Goal: Information Seeking & Learning: Find specific fact

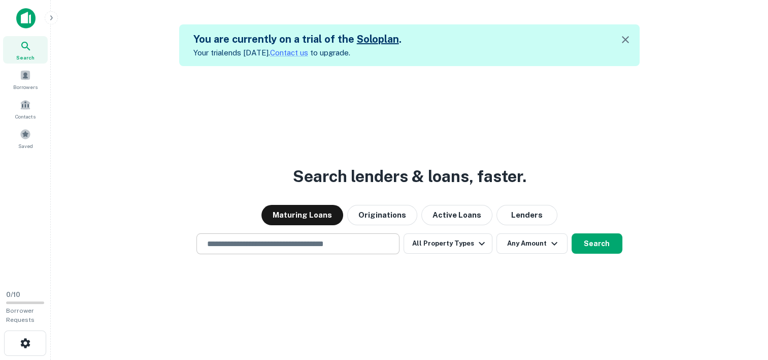
click at [344, 239] on input "text" at bounding box center [298, 244] width 194 height 12
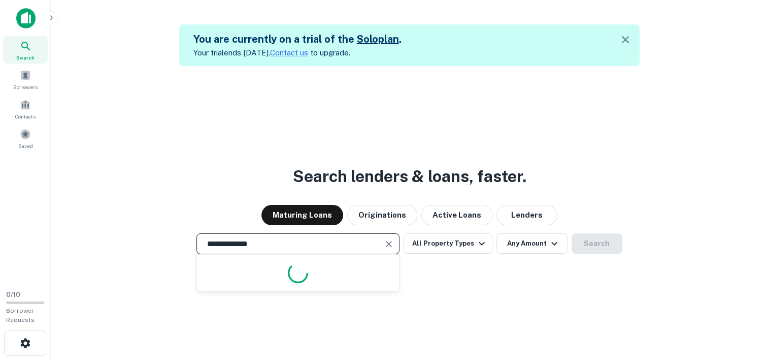
type input "**********"
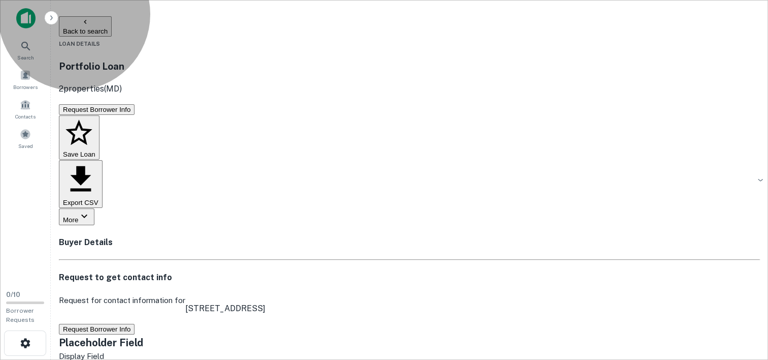
click at [135, 324] on button "Request Borrower Info" at bounding box center [97, 329] width 76 height 11
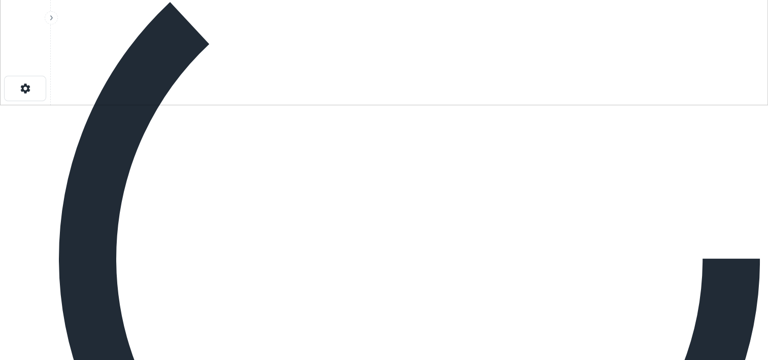
scroll to position [257, 0]
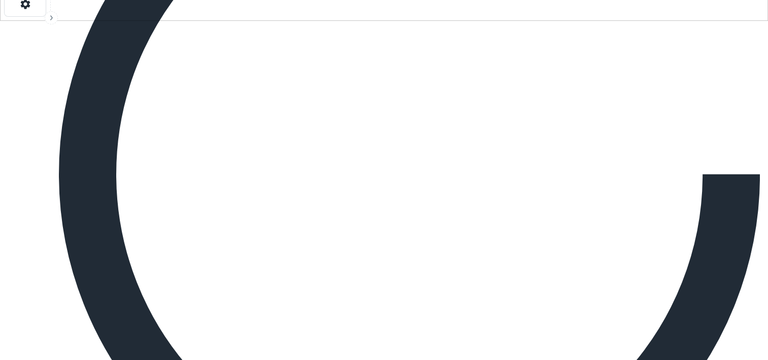
scroll to position [344, 0]
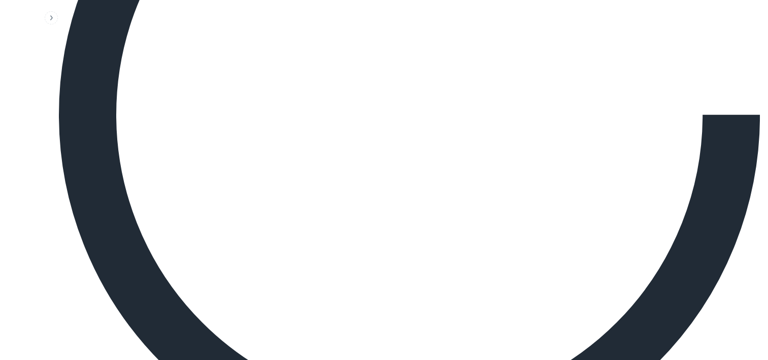
scroll to position [395, 0]
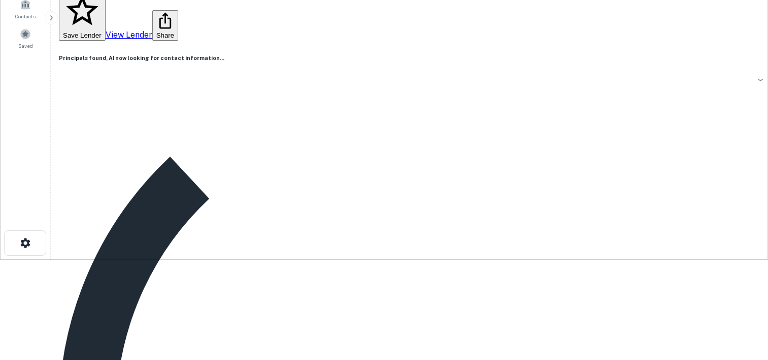
scroll to position [97, 0]
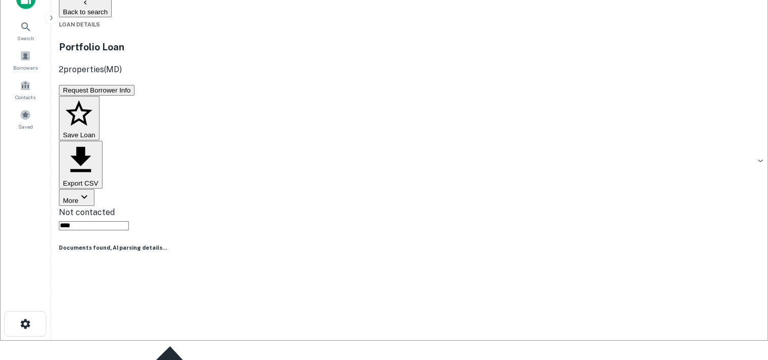
scroll to position [0, 0]
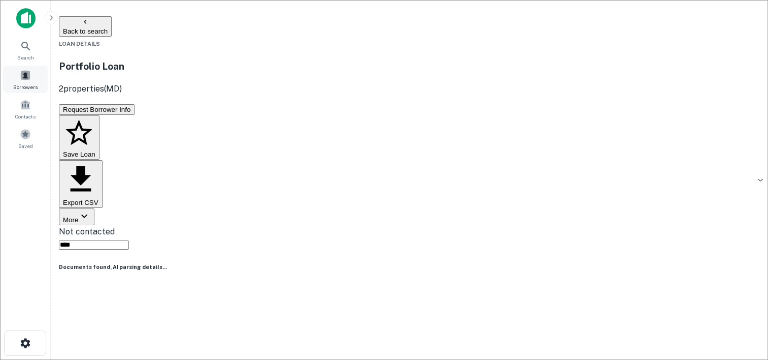
click at [28, 77] on span at bounding box center [25, 75] width 11 height 11
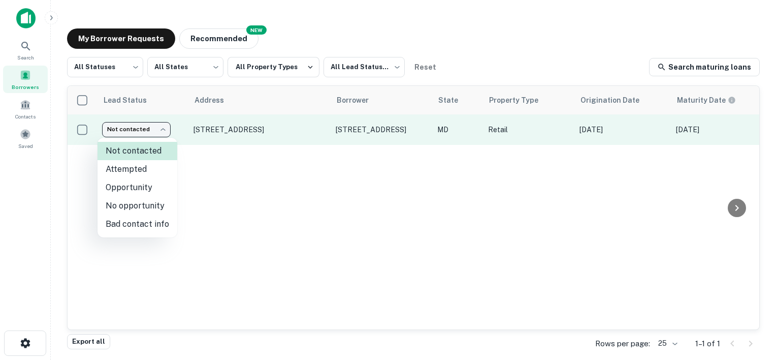
click at [168, 130] on body "Search Borrowers Contacts Saved My Borrower Requests NEW Recommended All Status…" at bounding box center [388, 180] width 776 height 360
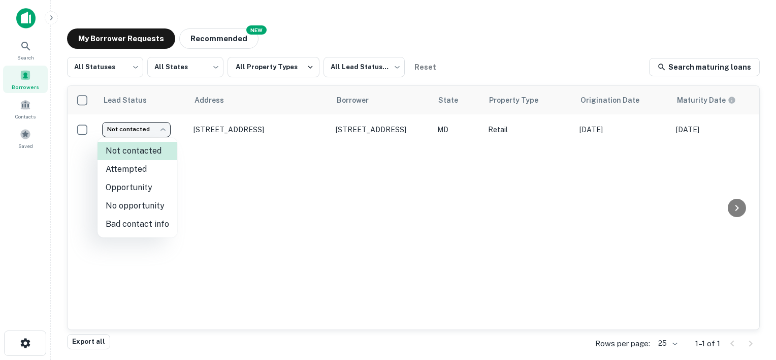
click at [256, 196] on div at bounding box center [388, 180] width 776 height 360
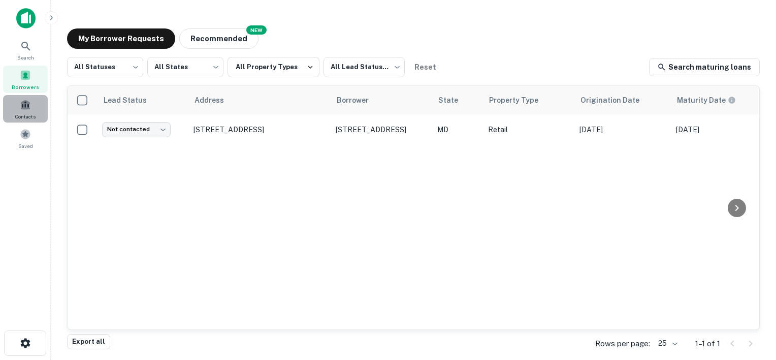
click at [22, 113] on span "Contacts" at bounding box center [25, 116] width 20 height 8
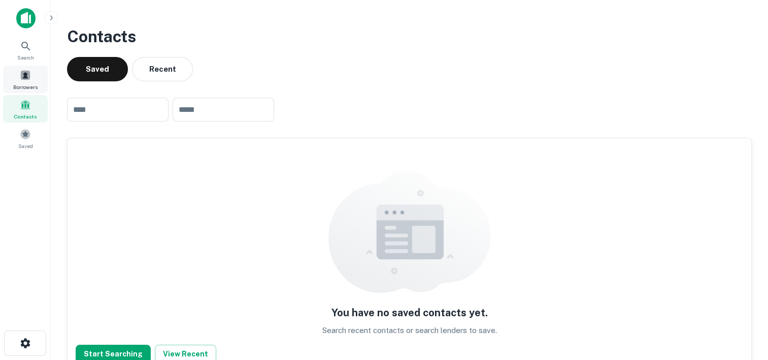
click at [24, 83] on span "Borrowers" at bounding box center [25, 87] width 24 height 8
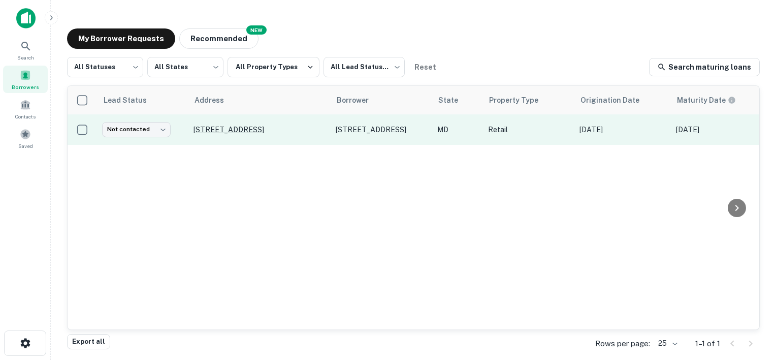
click at [223, 130] on p "1099 Annapolis Rd Odenton, MD21113" at bounding box center [260, 129] width 132 height 9
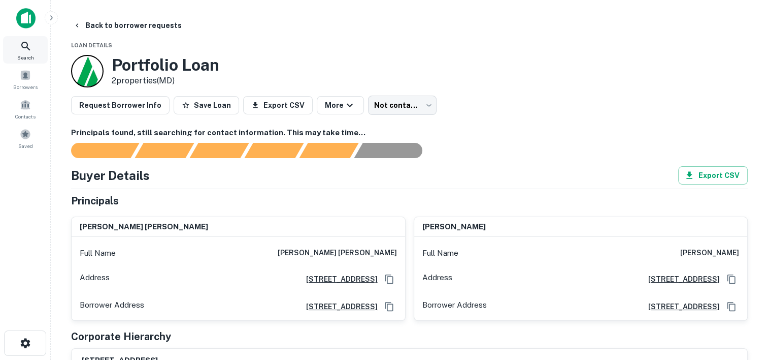
click at [29, 51] on icon at bounding box center [26, 46] width 12 height 12
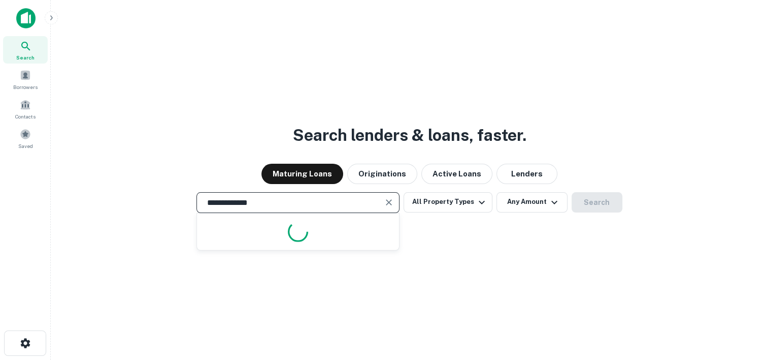
type input "**********"
